Goal: Task Accomplishment & Management: Use online tool/utility

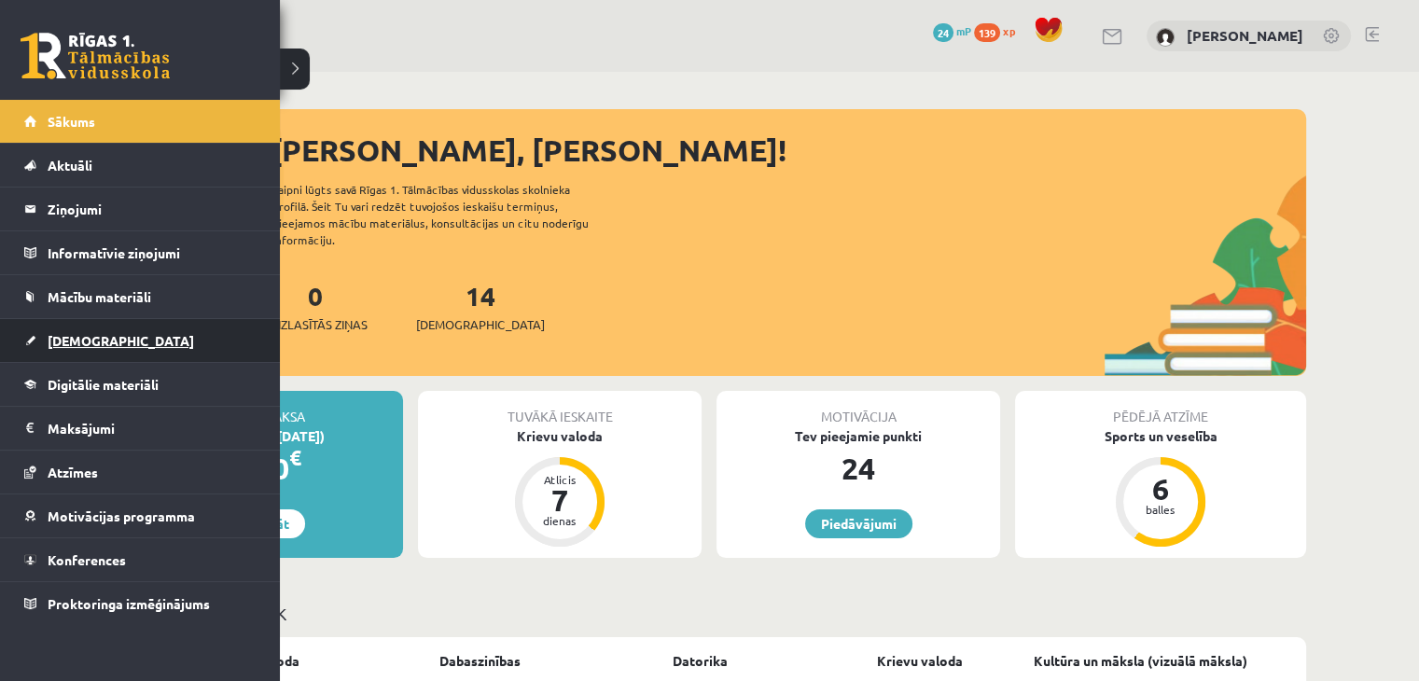
click at [67, 355] on link "[DEMOGRAPHIC_DATA]" at bounding box center [140, 340] width 232 height 43
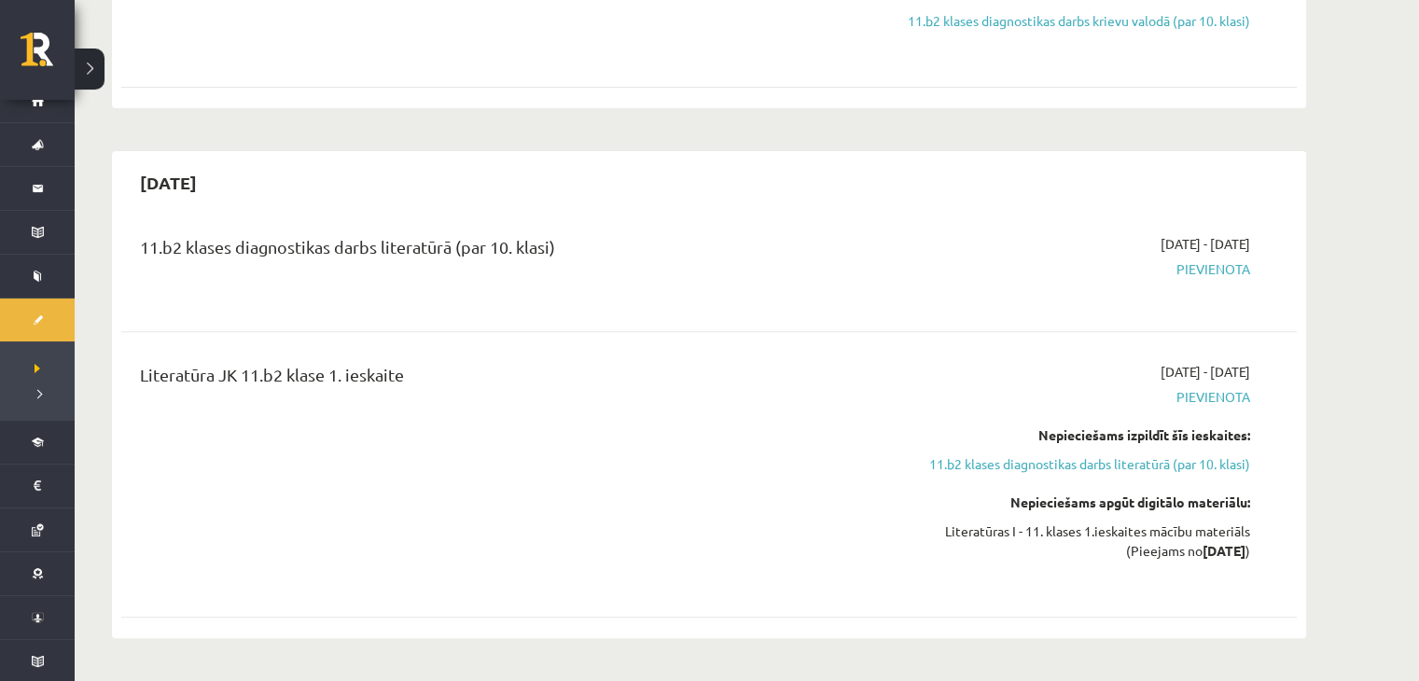
scroll to position [634, 0]
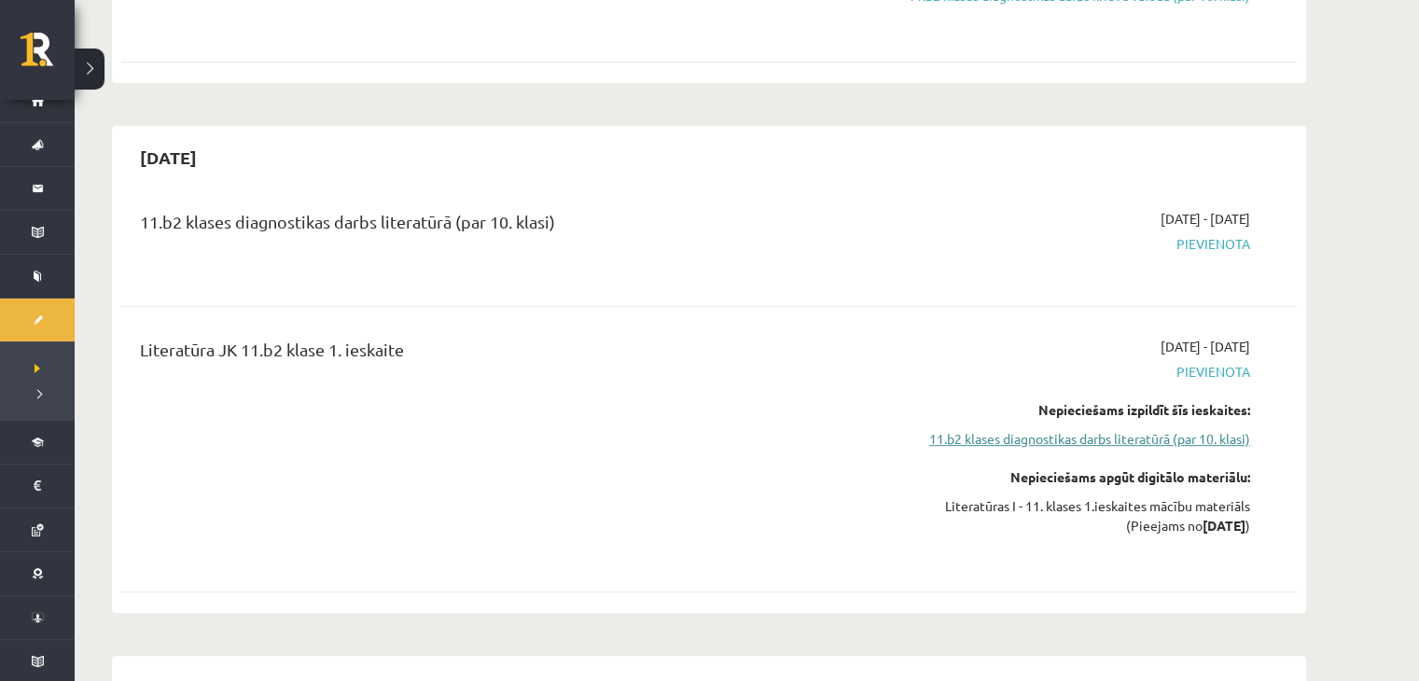
click at [1170, 434] on link "11.b2 klases diagnostikas darbs literatūrā (par 10. klasi)" at bounding box center [1074, 439] width 352 height 20
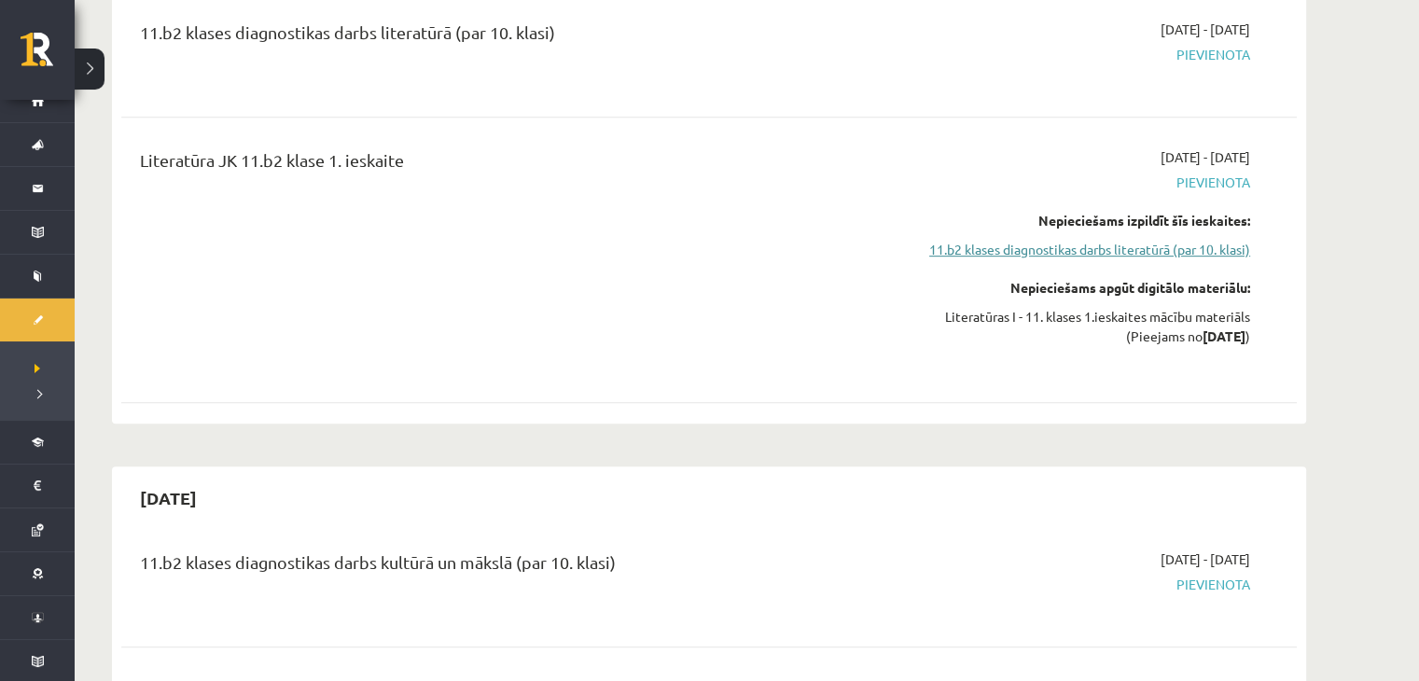
click at [1088, 255] on link "11.b2 klases diagnostikas darbs literatūrā (par 10. klasi)" at bounding box center [1074, 250] width 352 height 20
click at [1086, 257] on link "11.b2 klases diagnostikas darbs literatūrā (par 10. klasi)" at bounding box center [1074, 250] width 352 height 20
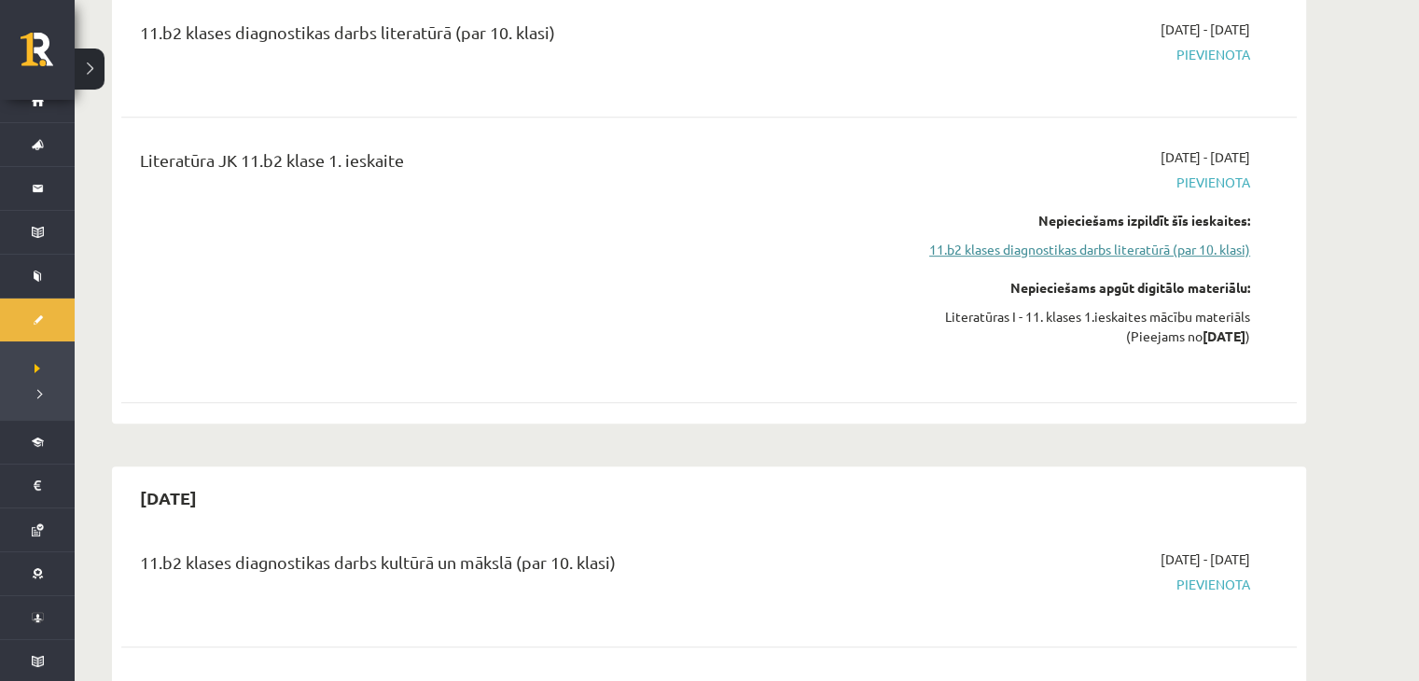
click at [1164, 243] on link "11.b2 klases diagnostikas darbs literatūrā (par 10. klasi)" at bounding box center [1074, 250] width 352 height 20
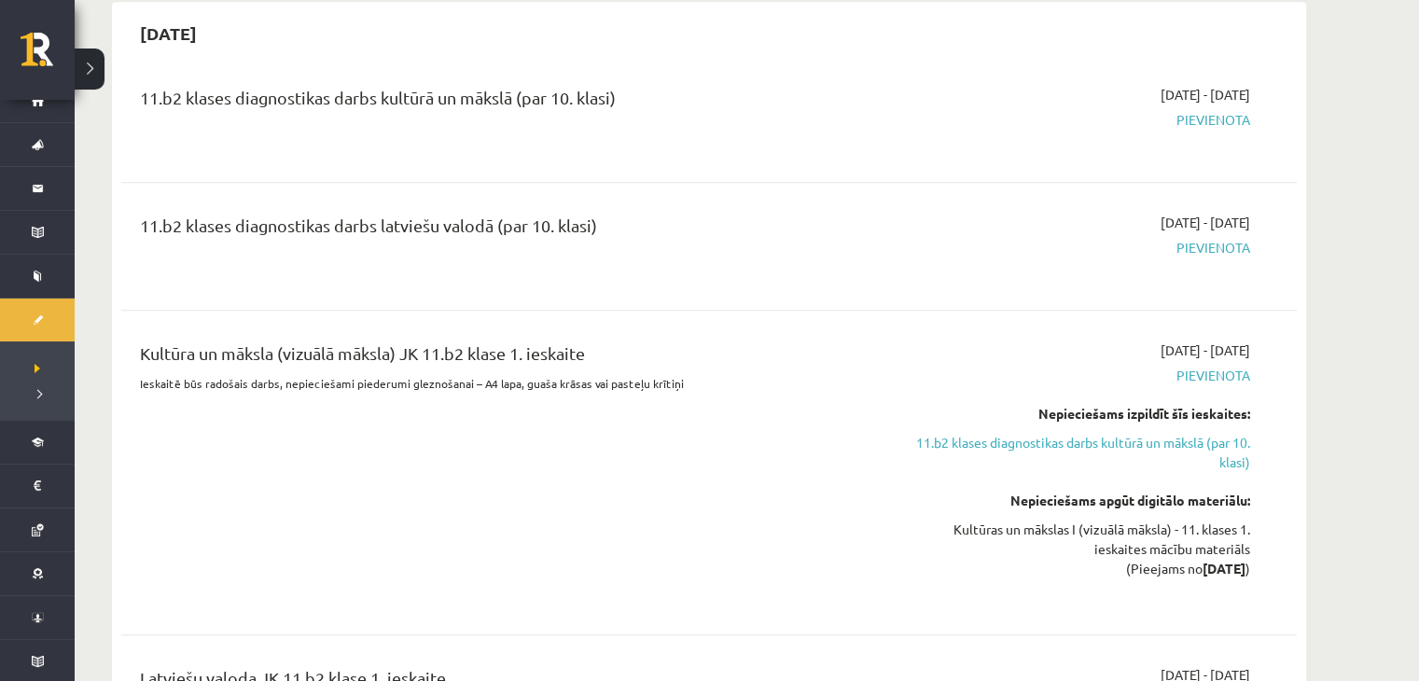
scroll to position [1309, 0]
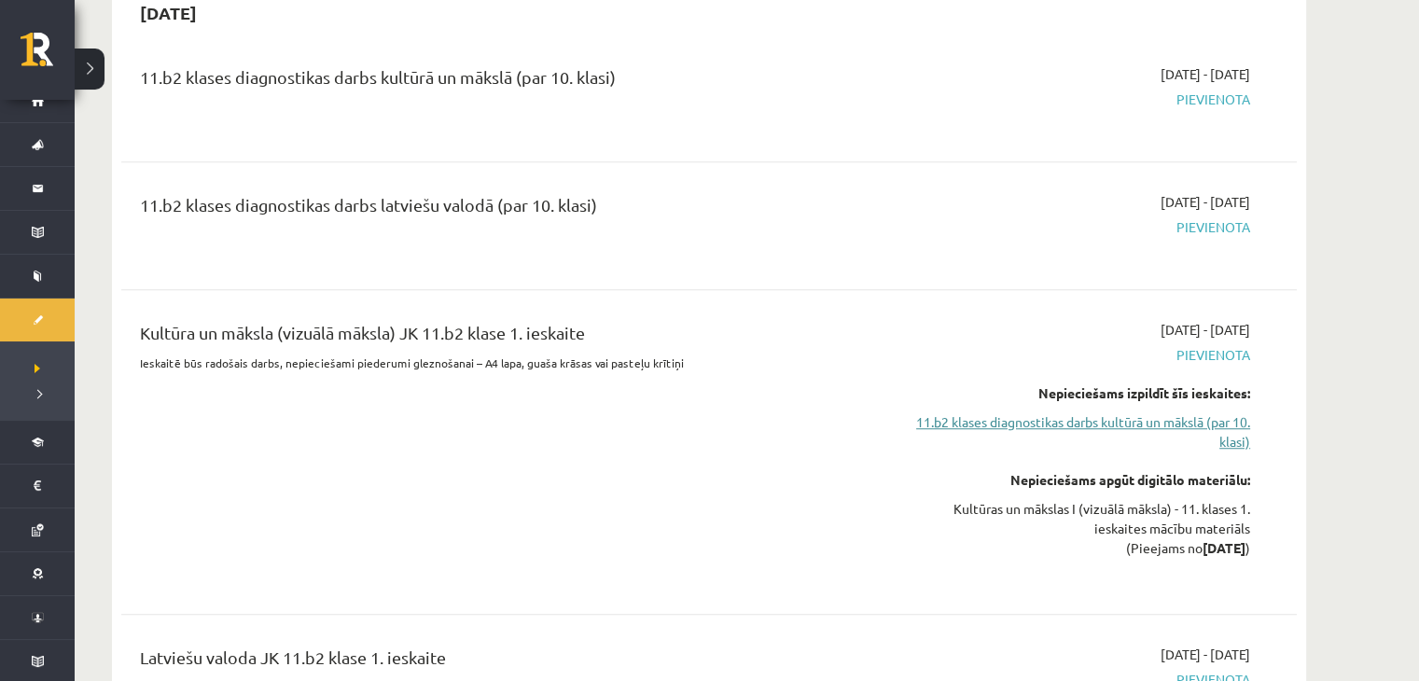
click at [1163, 419] on link "11.b2 klases diagnostikas darbs kultūrā un mākslā (par 10. klasi)" at bounding box center [1074, 431] width 352 height 39
